Goal: Navigation & Orientation: Understand site structure

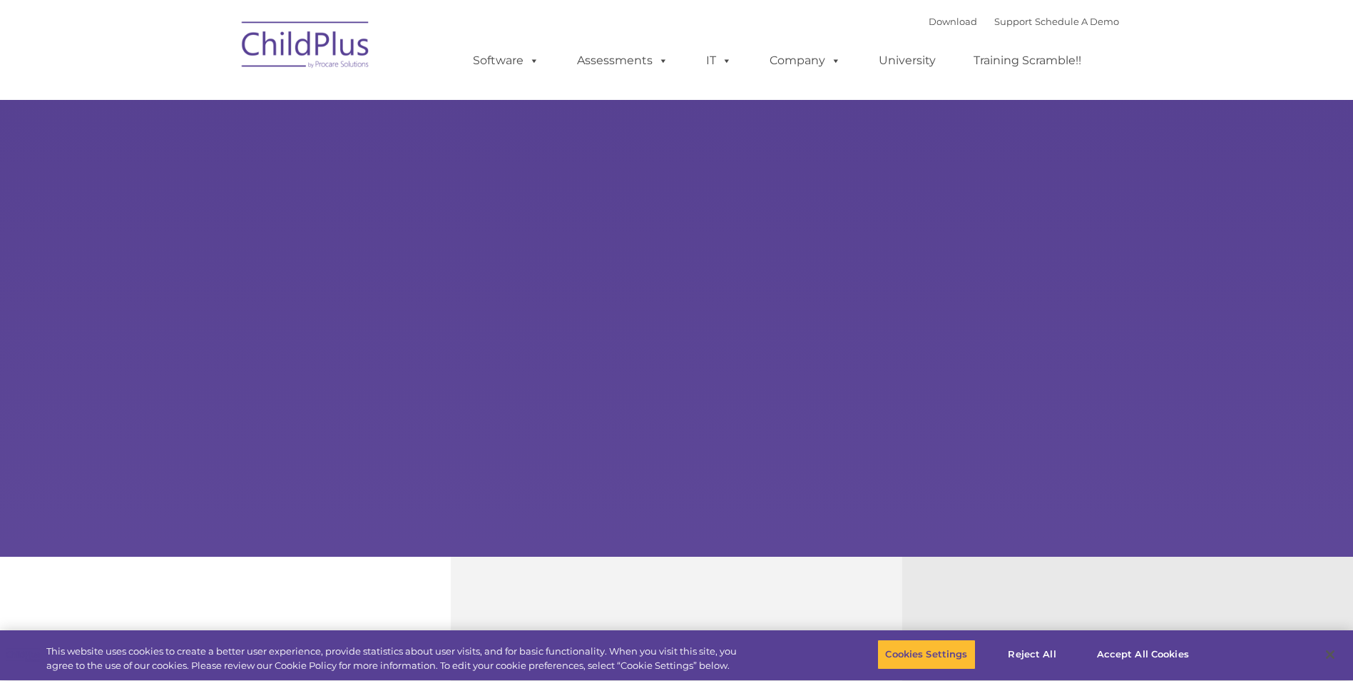
type input ""
select select "MEDIUM"
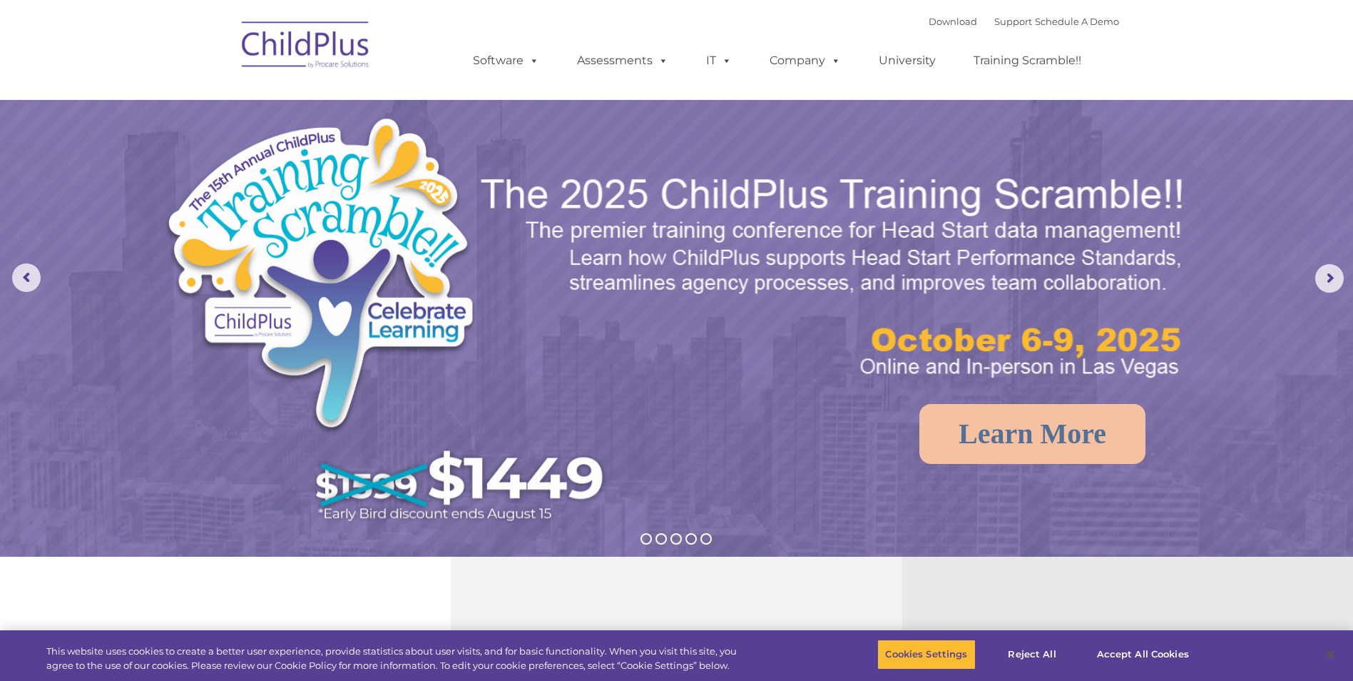
click at [280, 41] on img at bounding box center [306, 46] width 143 height 71
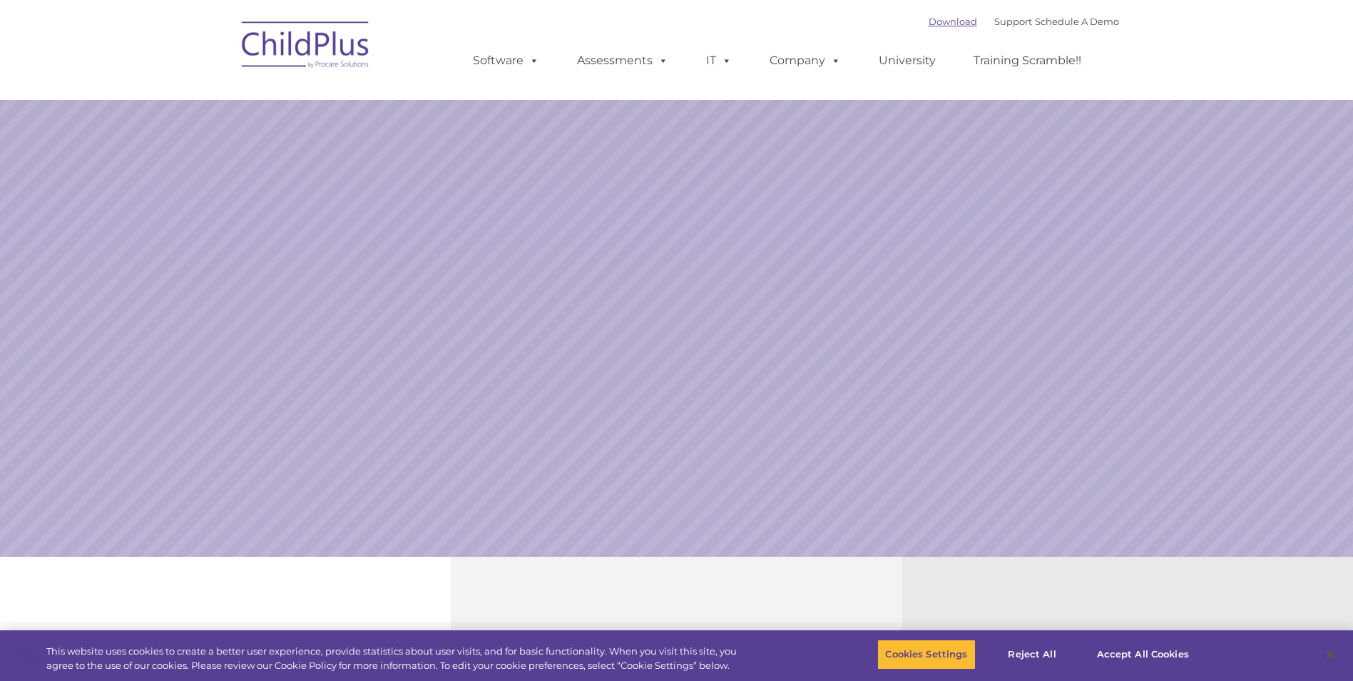
select select "MEDIUM"
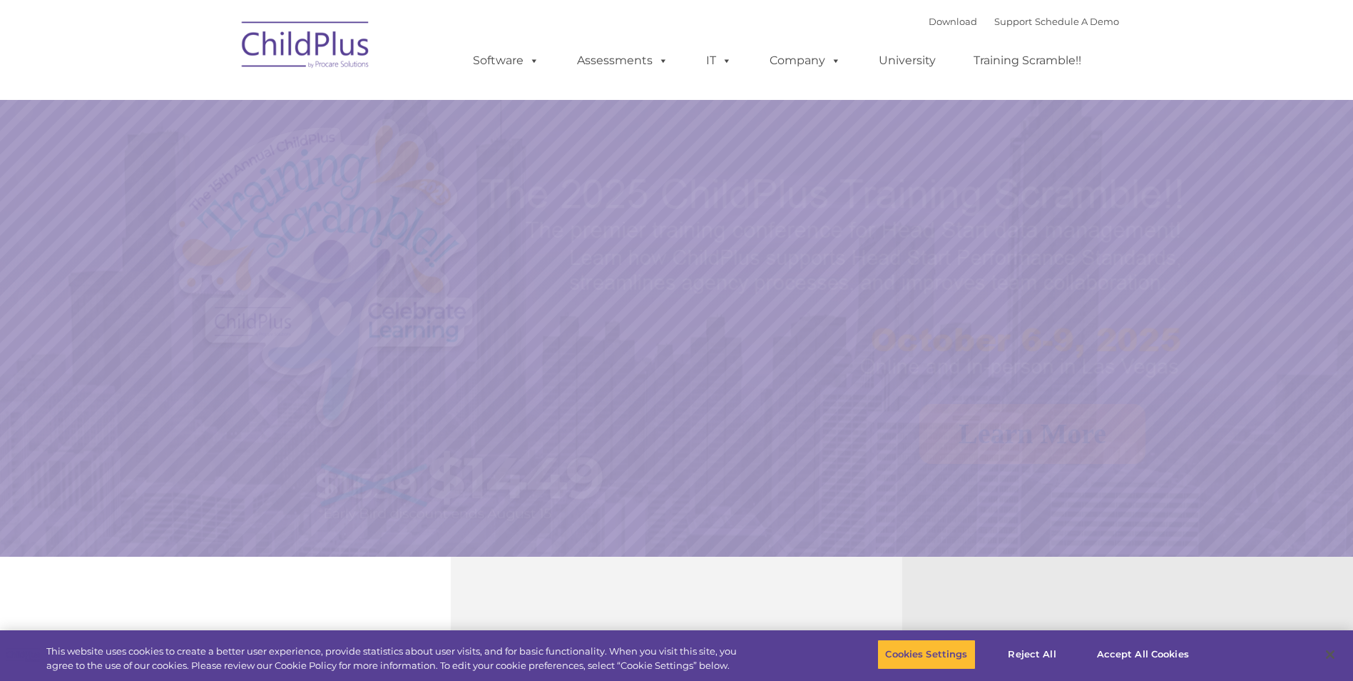
select select "MEDIUM"
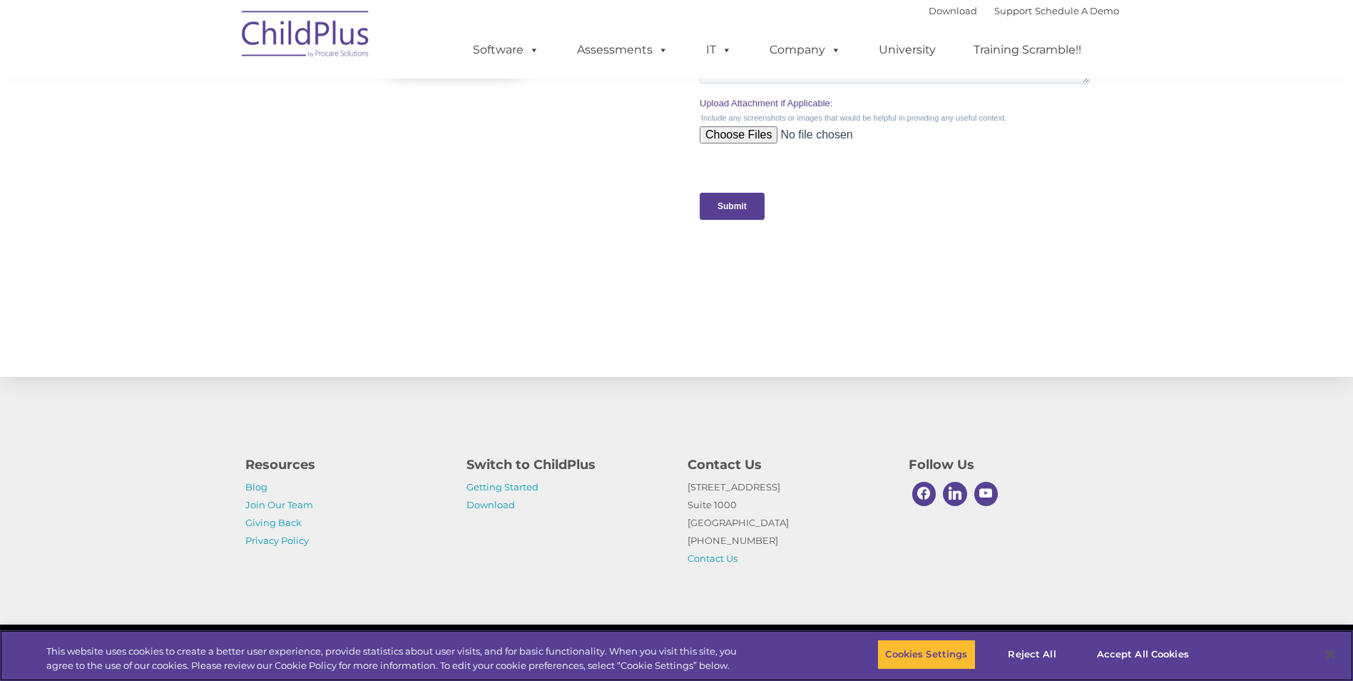
scroll to position [1369, 0]
click at [1109, 646] on button "Accept All Cookies" at bounding box center [1143, 654] width 108 height 30
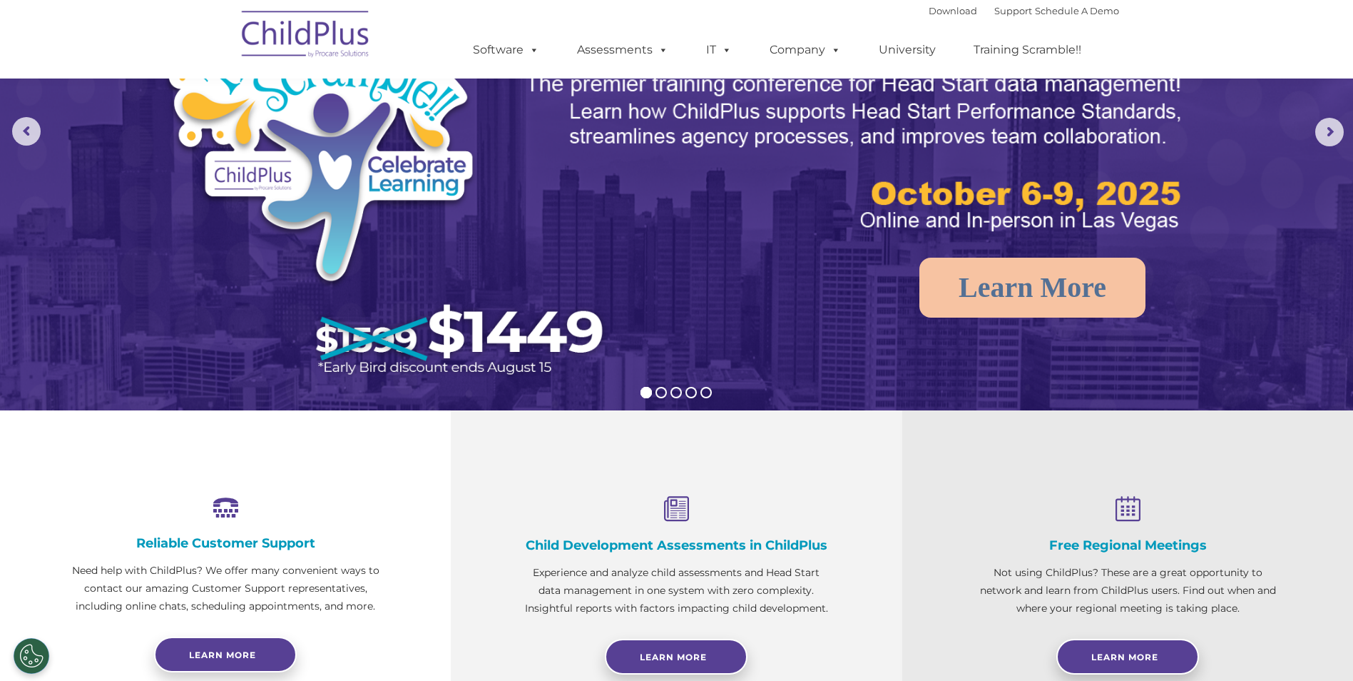
scroll to position [0, 0]
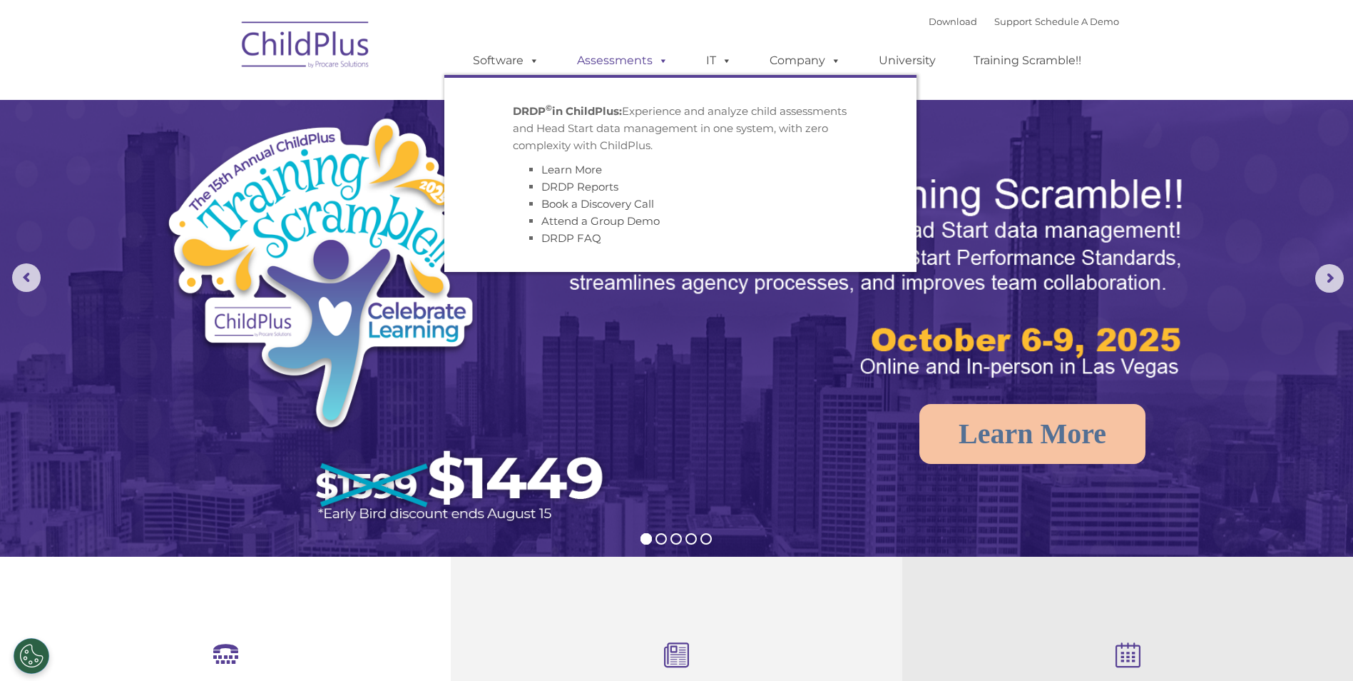
click at [596, 62] on link "Assessments" at bounding box center [623, 60] width 120 height 29
click at [514, 61] on link "Software" at bounding box center [506, 60] width 95 height 29
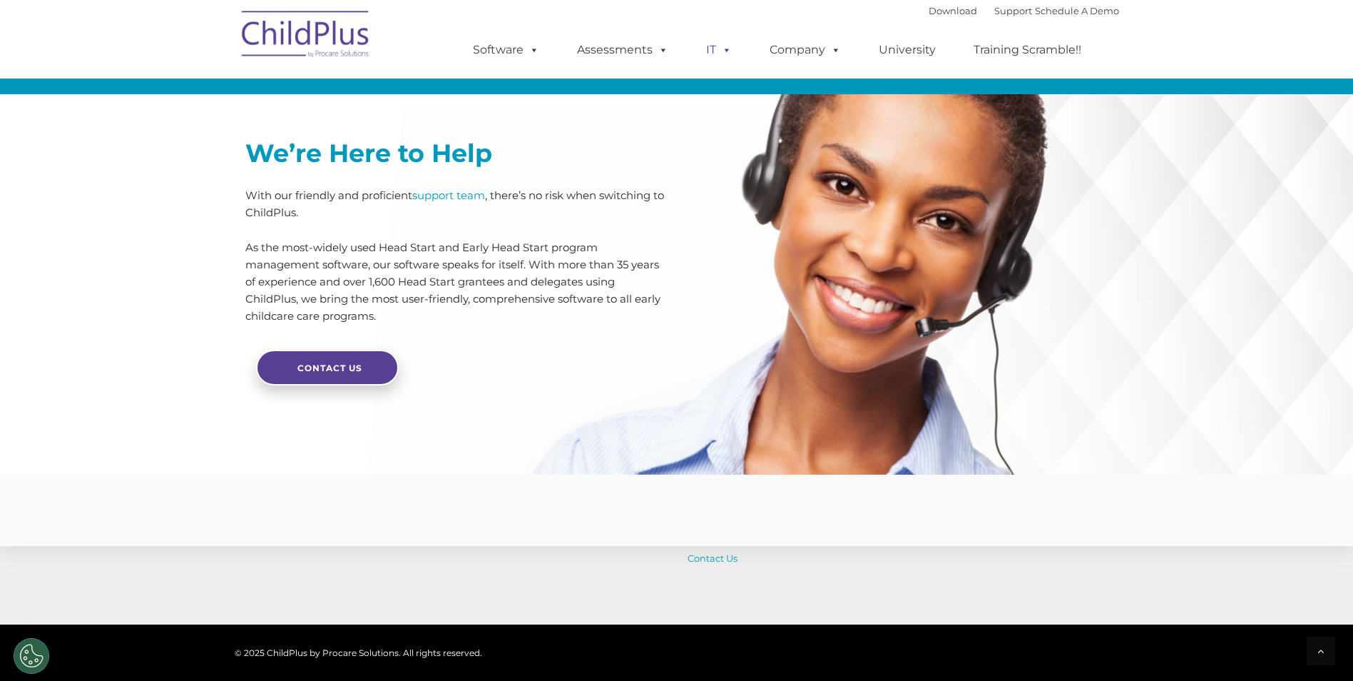
scroll to position [3144, 0]
